Goal: Transaction & Acquisition: Purchase product/service

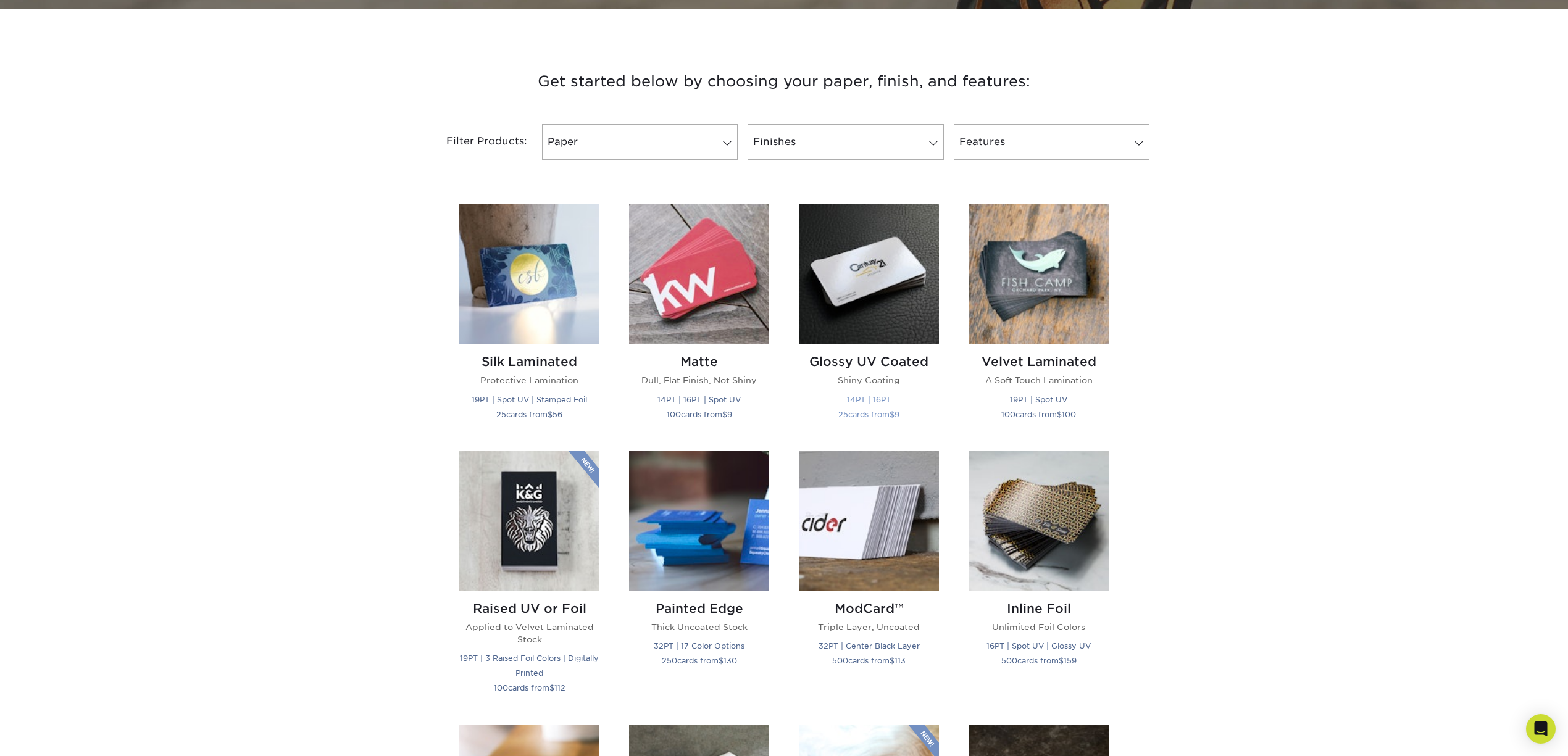
scroll to position [384, 0]
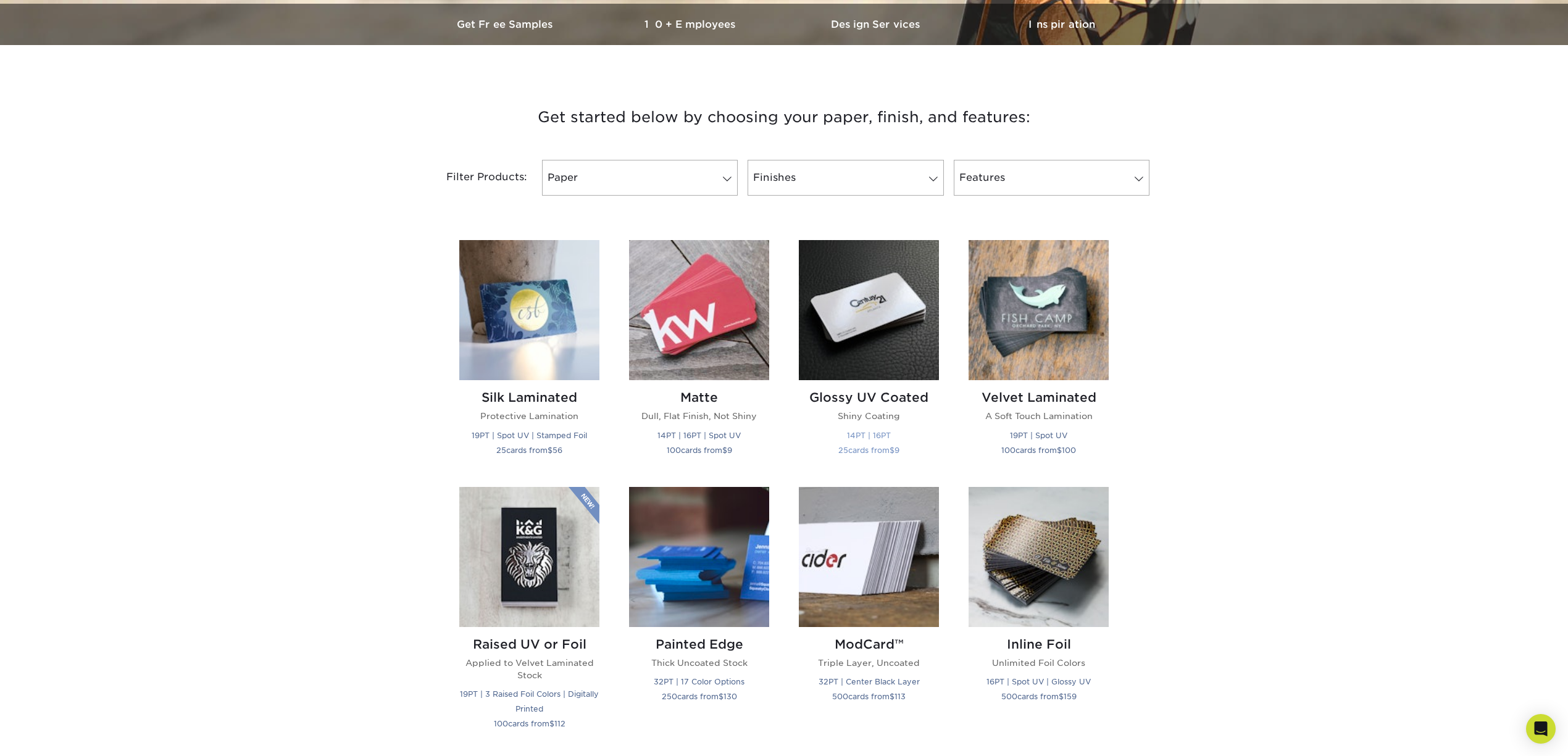
click at [912, 258] on img at bounding box center [869, 310] width 140 height 140
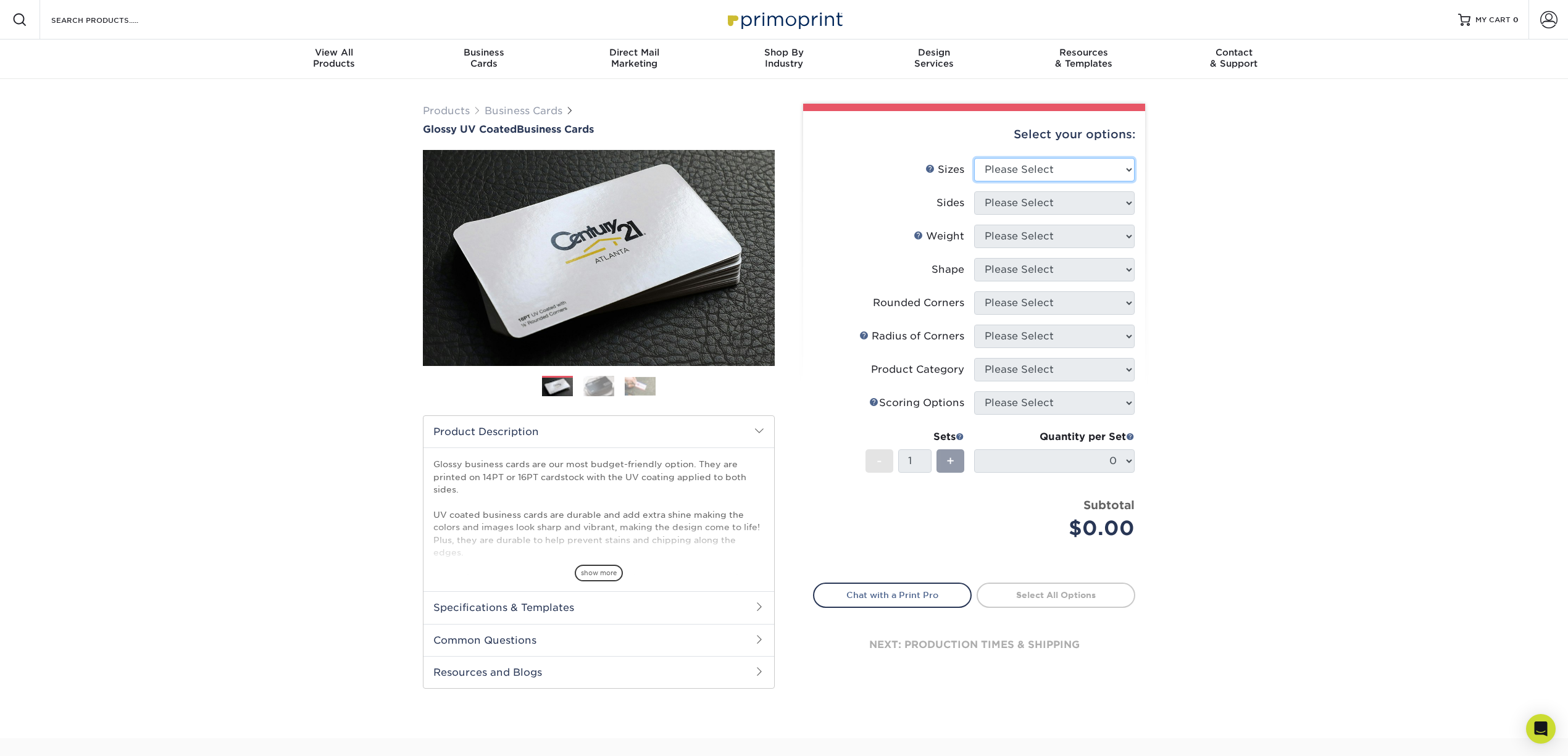
click at [1053, 174] on select "Please Select 1.5" x 3.5" - Mini 1.75" x 3.5" - Mini 2" x 2" - Square 2" x 3" -…" at bounding box center [1053, 169] width 160 height 23
select select "1.50x3.50"
click at [974, 158] on select "Please Select 1.5" x 3.5" - Mini 1.75" x 3.5" - Mini 2" x 2" - Square 2" x 3" -…" at bounding box center [1053, 169] width 160 height 23
click at [1082, 208] on select "Please Select Print Both Sides Print Front Only" at bounding box center [1053, 203] width 160 height 23
select select "13abbda7-1d64-4f25-8bb2-c179b224825d"
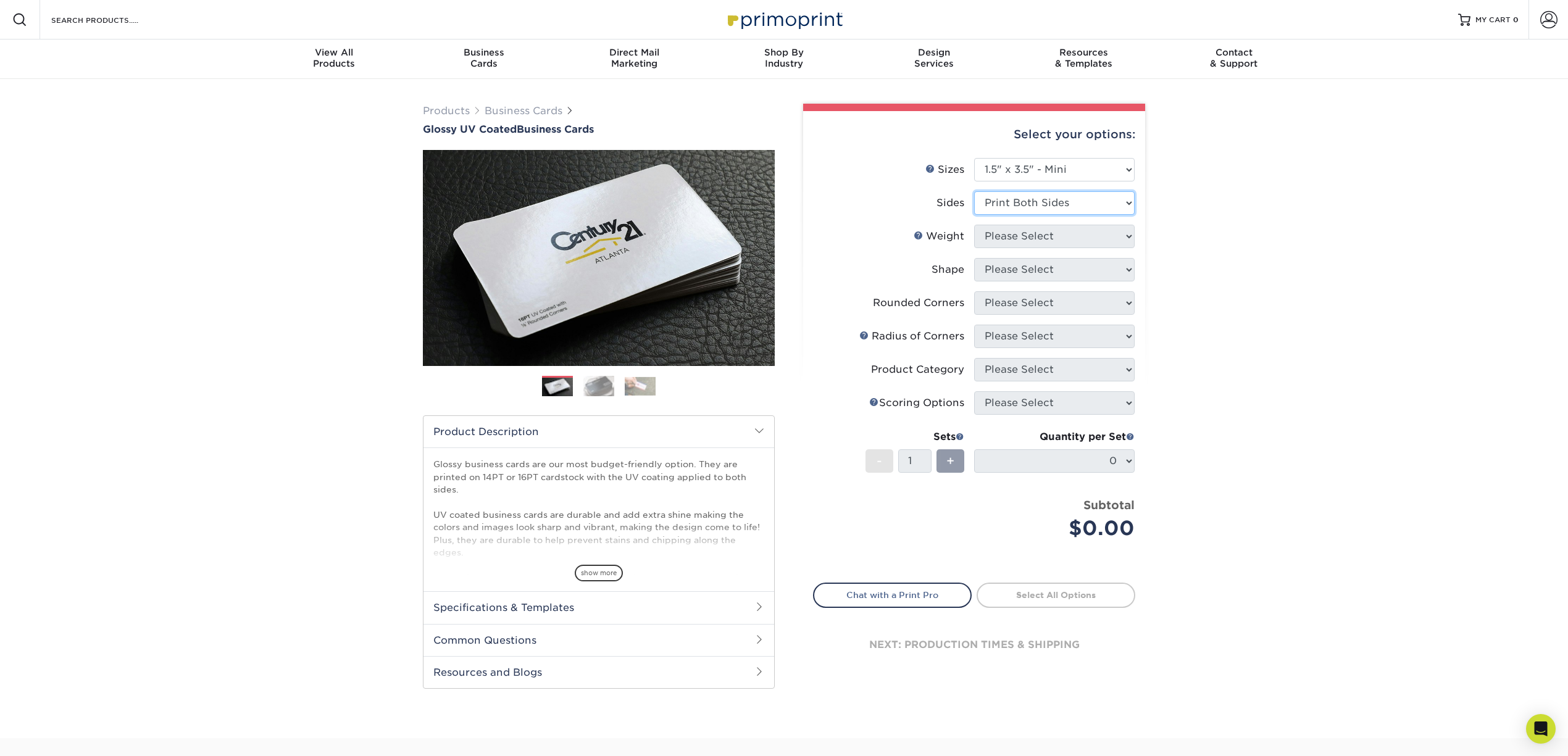
click at [974, 192] on select "Please Select Print Both Sides Print Front Only" at bounding box center [1053, 203] width 160 height 23
click at [1091, 240] on select "Please Select 16PT 14PT" at bounding box center [1053, 236] width 160 height 23
select select "16PT"
click at [974, 225] on select "Please Select 16PT 14PT" at bounding box center [1053, 236] width 160 height 23
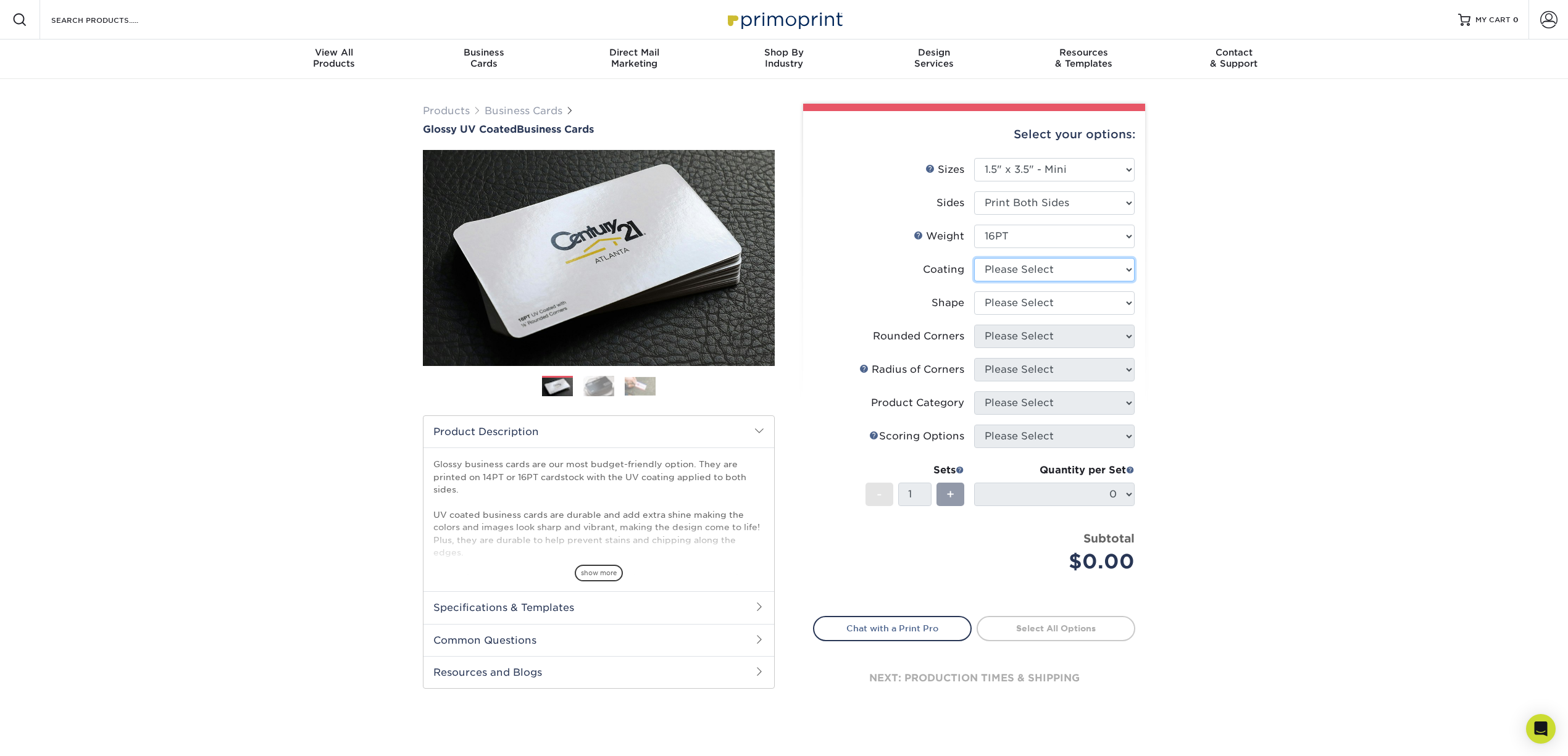
click at [1087, 271] on select at bounding box center [1053, 269] width 160 height 23
click at [974, 258] on select at bounding box center [1053, 269] width 160 height 23
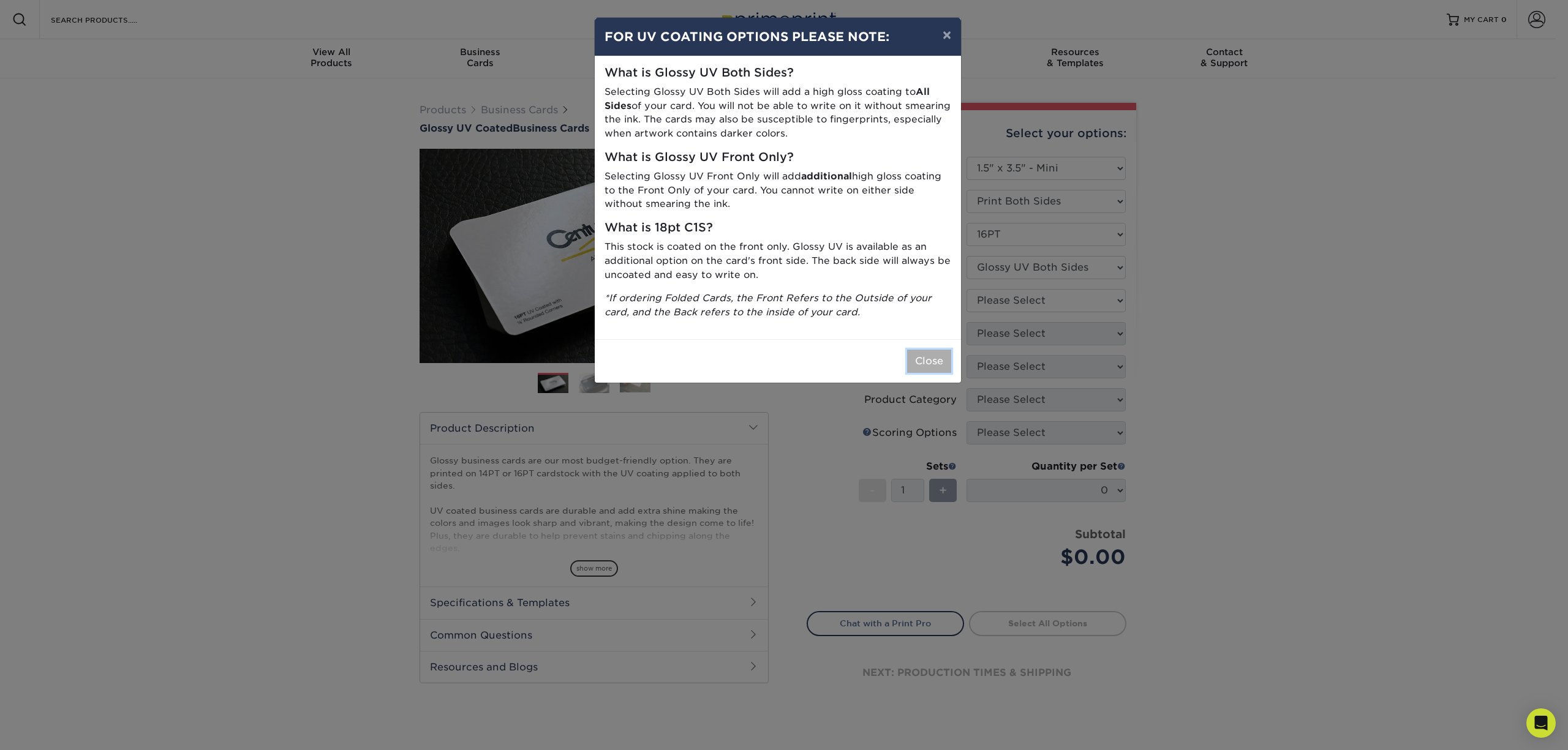
click at [921, 363] on button "Close" at bounding box center [929, 361] width 44 height 23
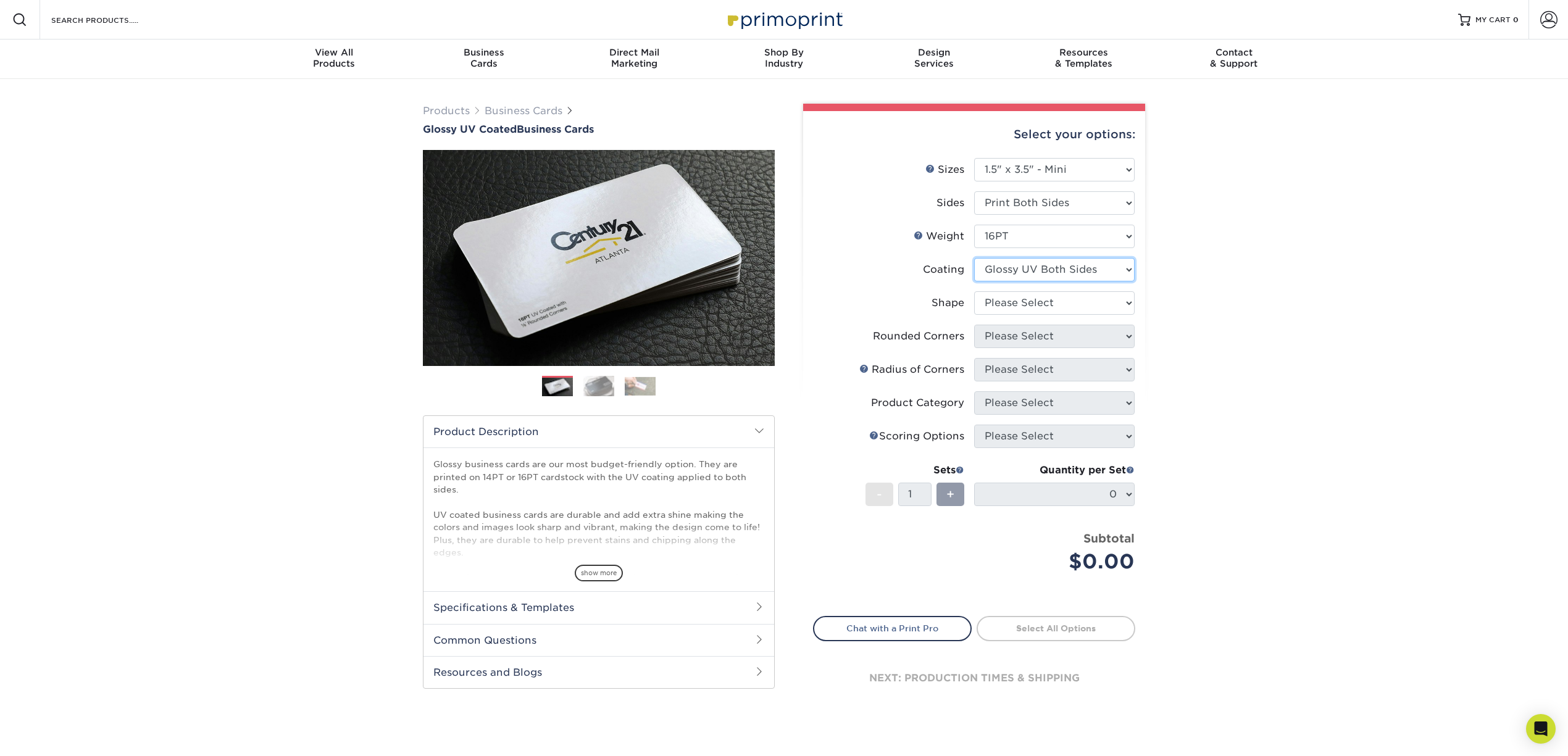
click at [1087, 270] on select at bounding box center [1053, 269] width 160 height 23
click at [974, 258] on select at bounding box center [1053, 269] width 160 height 23
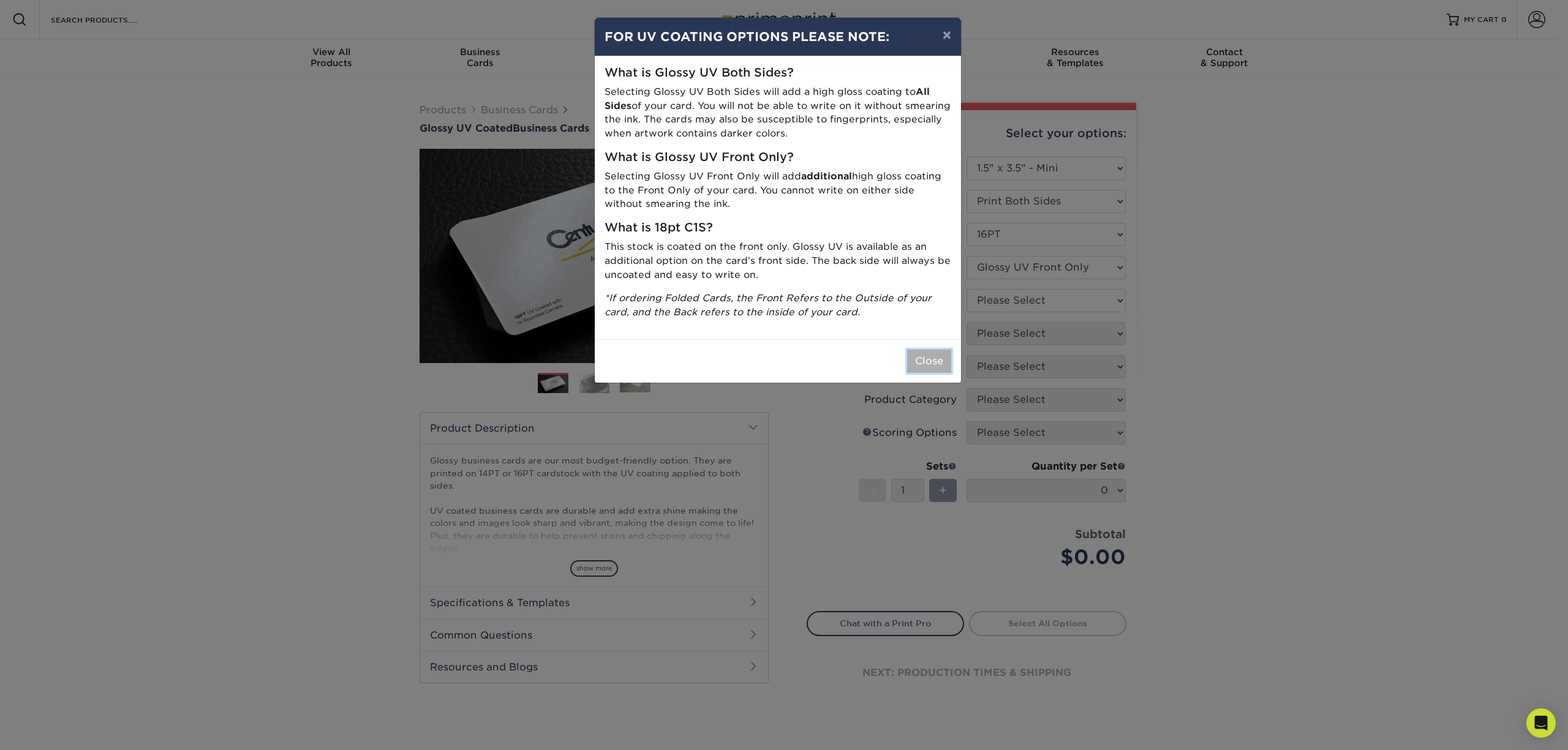
click at [921, 365] on button "Close" at bounding box center [929, 361] width 44 height 23
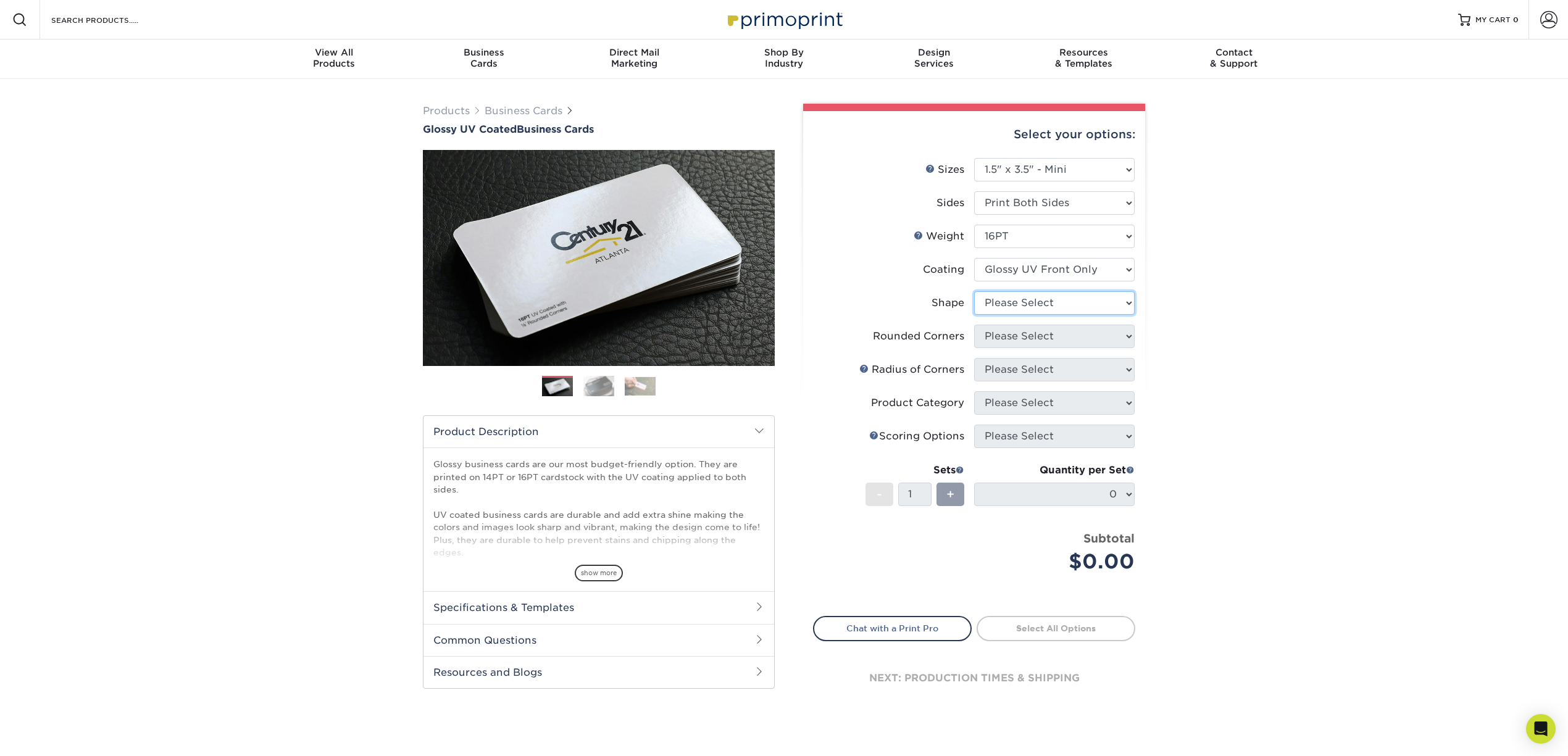
click at [1027, 305] on select "Please Select Standard" at bounding box center [1053, 303] width 160 height 23
click at [1096, 238] on select "Please Select 16PT 14PT" at bounding box center [1053, 236] width 160 height 23
click at [1196, 252] on div "Products Business Cards Glossy UV Coated Business Cards Previous Next" at bounding box center [784, 419] width 1568 height 680
click at [1084, 274] on select at bounding box center [1053, 269] width 160 height 23
select select "ae367451-b2b8-45df-a344-0f05b6a12993"
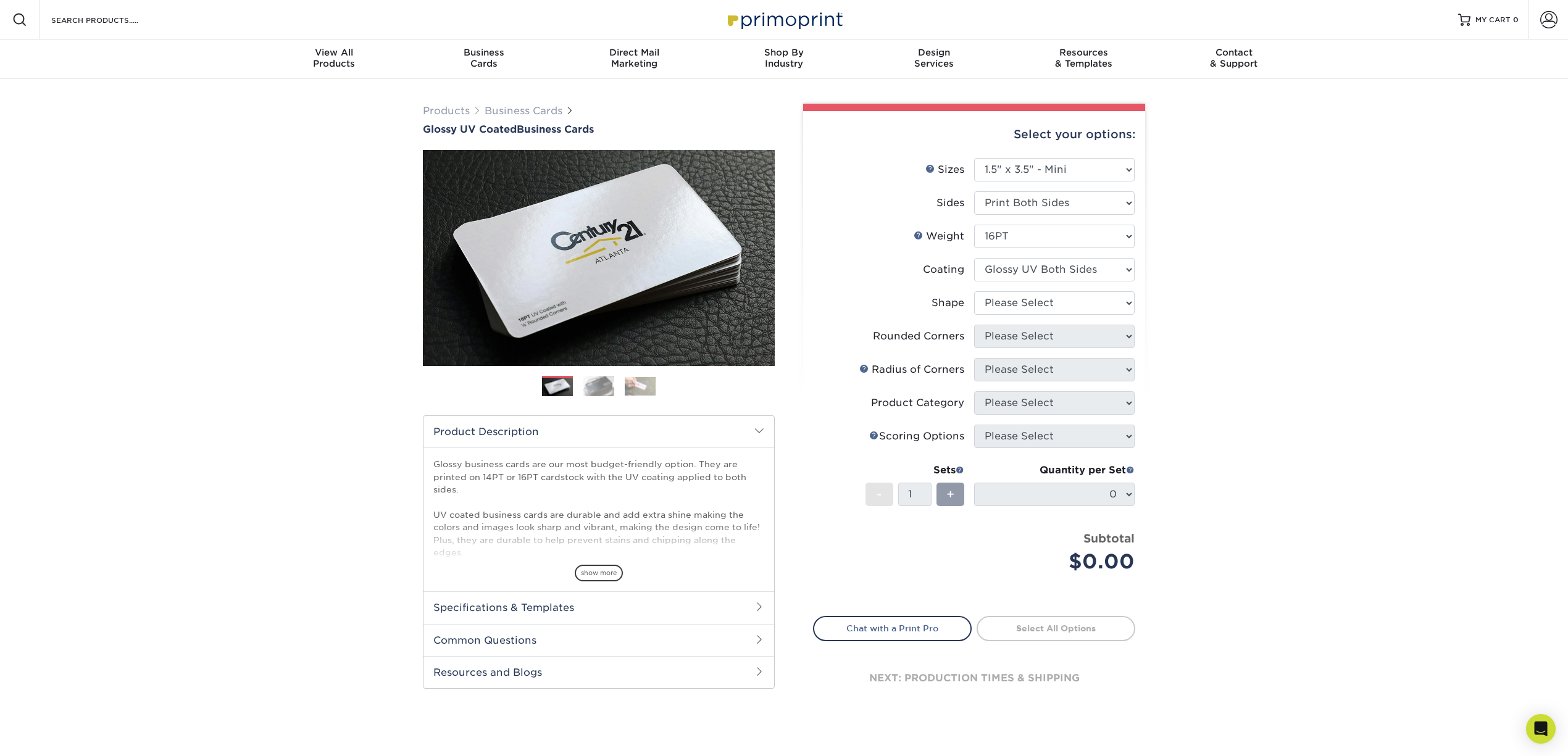
click at [974, 258] on select at bounding box center [1053, 269] width 160 height 23
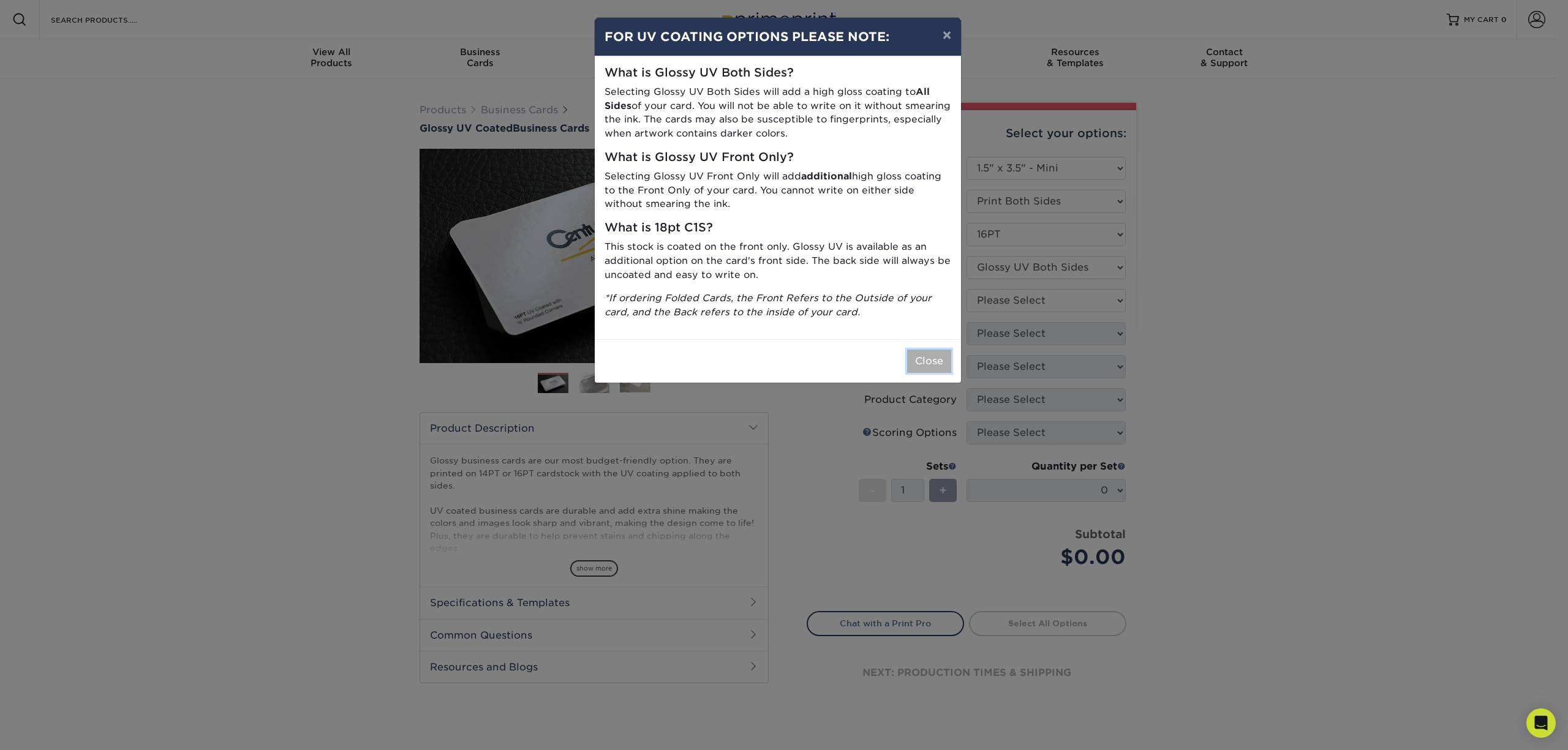
click at [922, 363] on button "Close" at bounding box center [929, 361] width 44 height 23
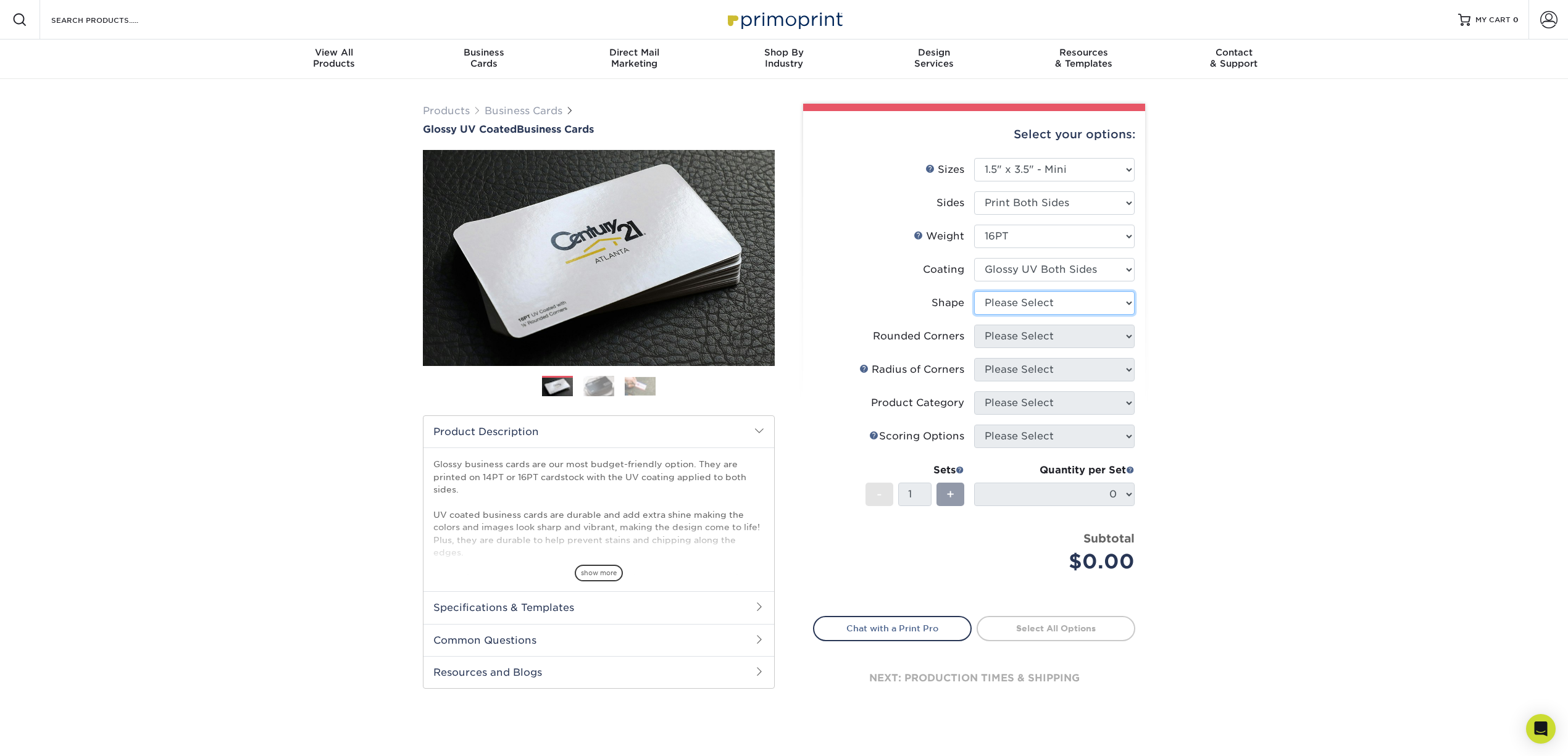
click at [1068, 291] on select "Please Select Standard" at bounding box center [1053, 303] width 160 height 23
select select "standard"
click at [974, 291] on select "Please Select Standard" at bounding box center [1053, 303] width 160 height 23
click at [1065, 326] on select "Please Select Yes - Round 2 Corners Yes - Round 4 Corners No" at bounding box center [1053, 336] width 160 height 23
select select "7672df9e-0e0a-464d-8e1f-920c575e4da3"
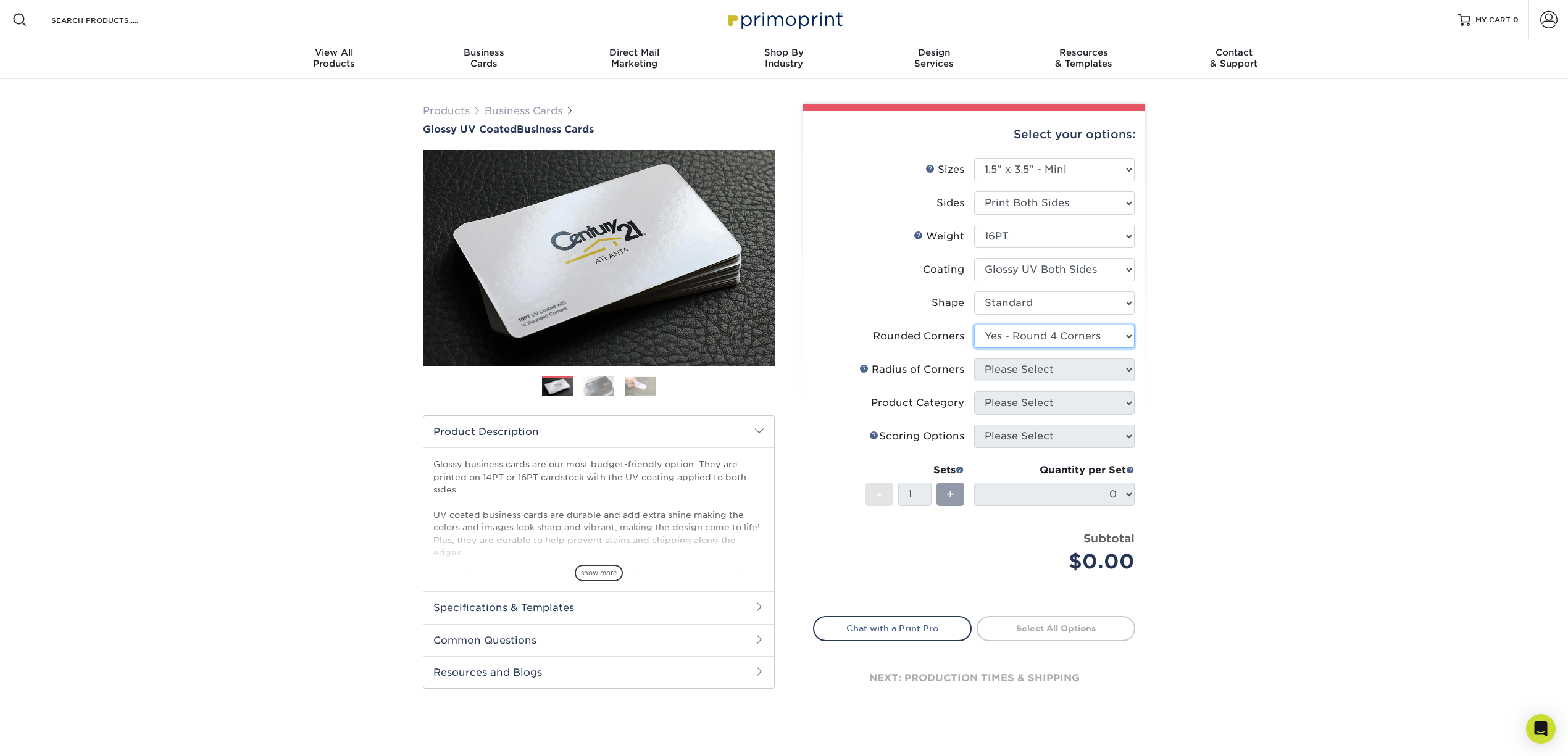
click at [974, 324] on select "Please Select Yes - Round 2 Corners Yes - Round 4 Corners No" at bounding box center [1053, 336] width 160 height 23
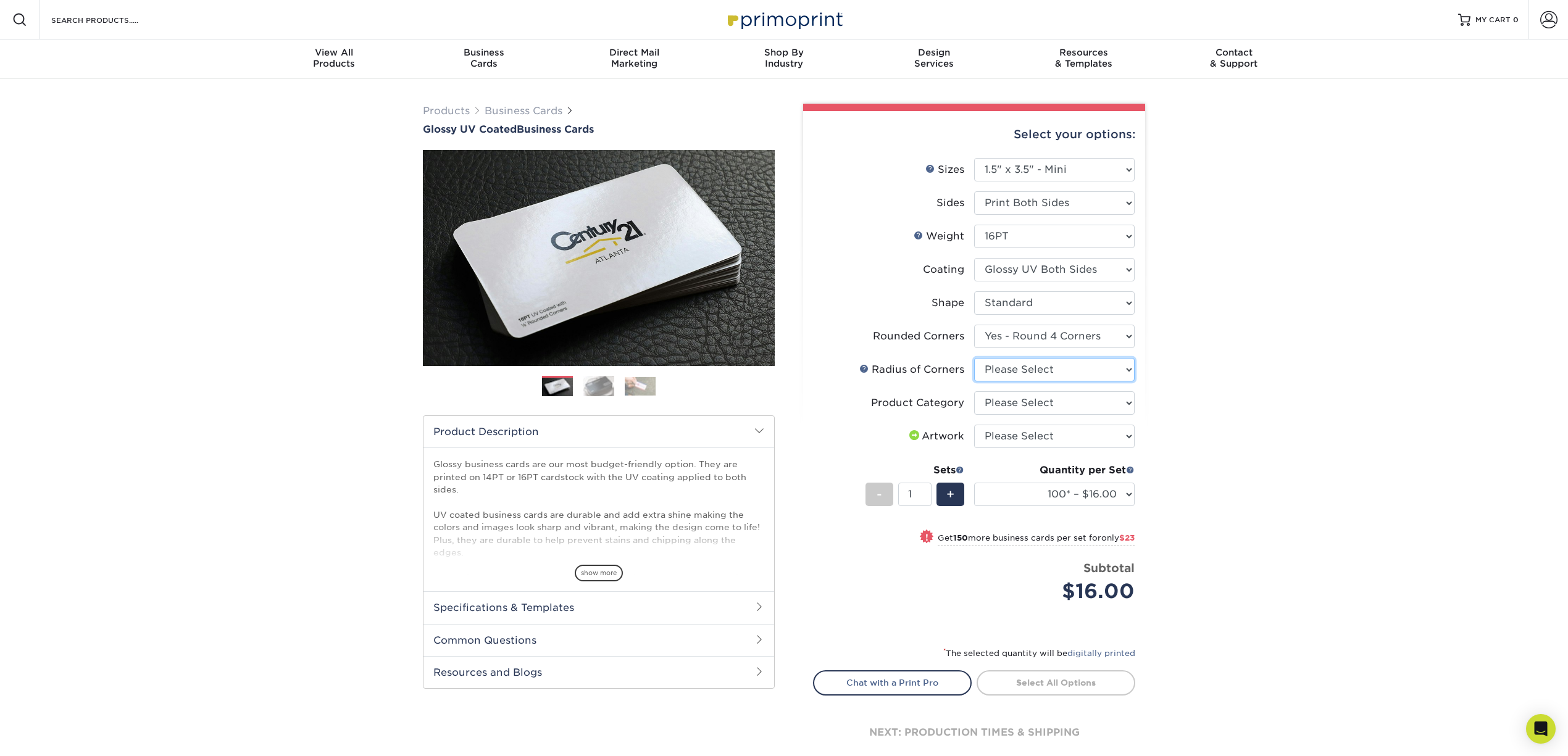
click at [1079, 368] on select "Please Select Rounded 1/8" Rounded 1/4"" at bounding box center [1053, 369] width 160 height 23
select select "479fbfe7-6a0c-4895-8c9a-81739b7486c9"
click at [974, 357] on select "Please Select Rounded 1/8" Rounded 1/4"" at bounding box center [1053, 369] width 160 height 23
click at [1068, 407] on select "Please Select Business Cards" at bounding box center [1053, 403] width 160 height 23
select select "3b5148f1-0588-4f88-a218-97bcfdce65c1"
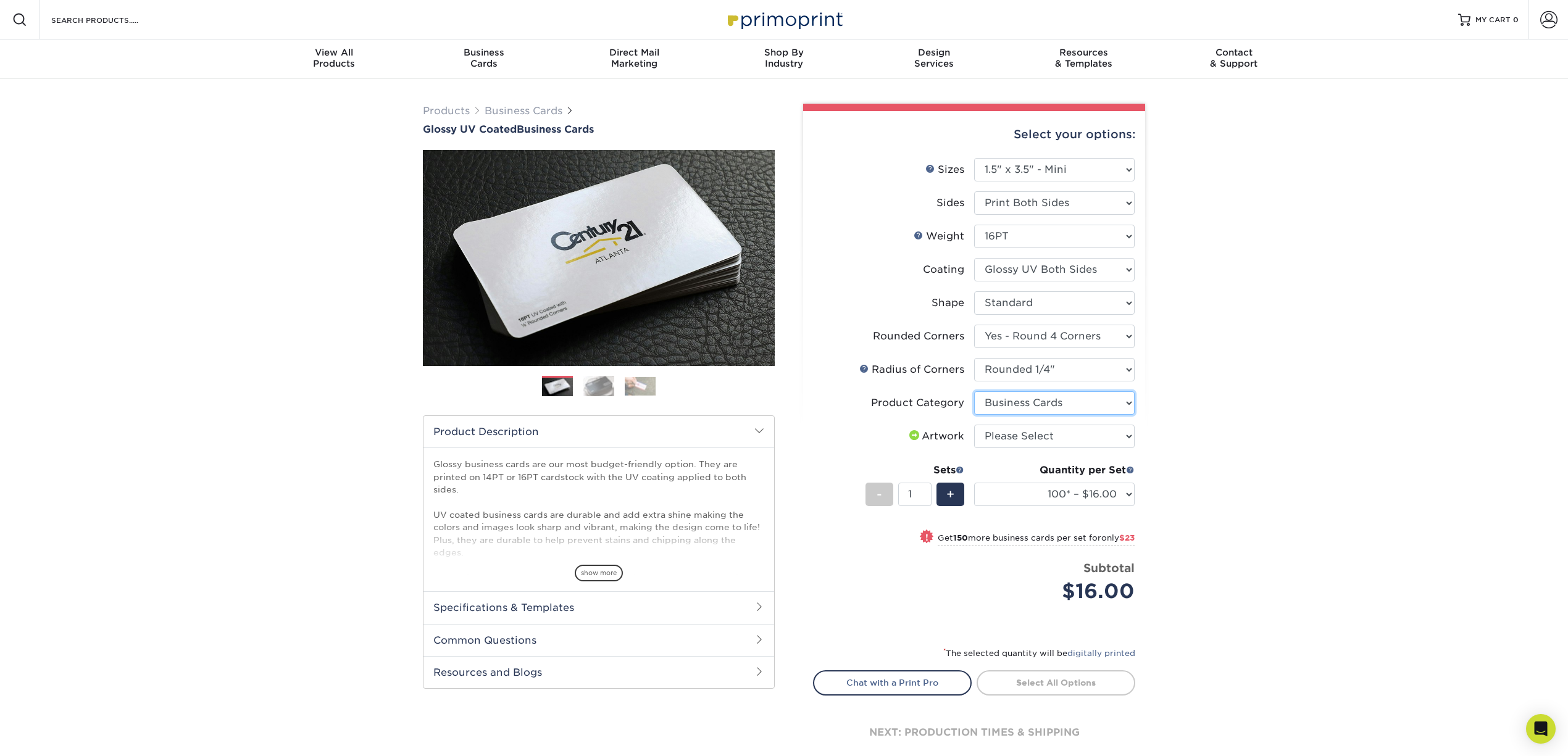
click at [974, 391] on select "Please Select Business Cards" at bounding box center [1053, 403] width 160 height 23
click at [1061, 419] on li "Product Category Please Select Business Cards" at bounding box center [974, 407] width 321 height 33
click at [1060, 428] on select "Please Select I will upload files I need a design - $100" at bounding box center [1053, 436] width 160 height 23
select select "upload"
click at [974, 424] on select "Please Select I will upload files I need a design - $100" at bounding box center [1053, 436] width 160 height 23
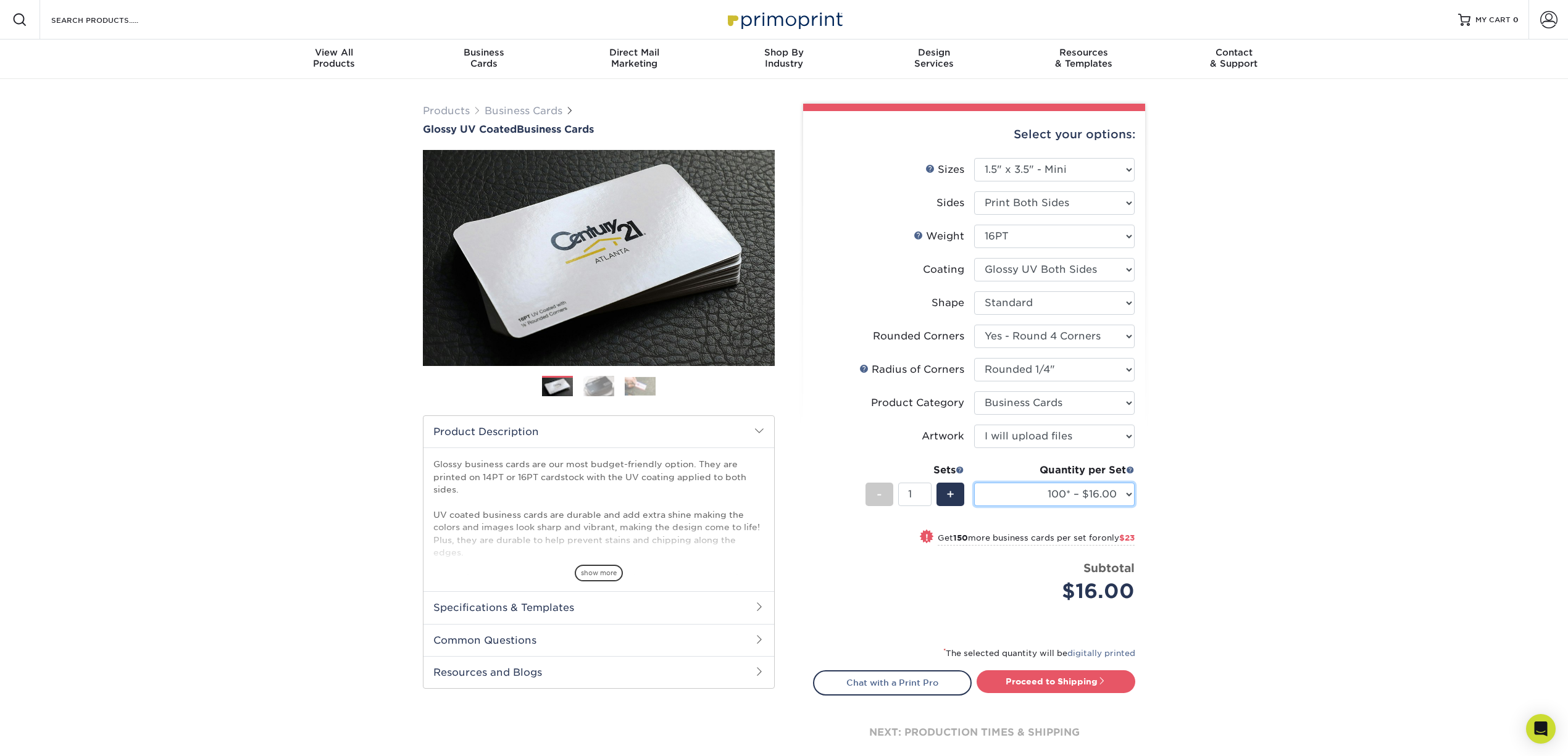
click at [1117, 489] on select "100* – $16.00 250* – $39.00 500 – $77.00 1000 – $94.00 2500 – $173.00 5000 – $2…" at bounding box center [1053, 494] width 160 height 23
click at [974, 482] on select "100* – $16.00 250* – $39.00 500 – $77.00 1000 – $94.00 2500 – $173.00 5000 – $2…" at bounding box center [1053, 494] width 160 height 23
click at [1172, 504] on div "Products Business Cards Glossy UV Coated Business Cards Previous Next" at bounding box center [784, 446] width 1568 height 735
